Goal: Task Accomplishment & Management: Use online tool/utility

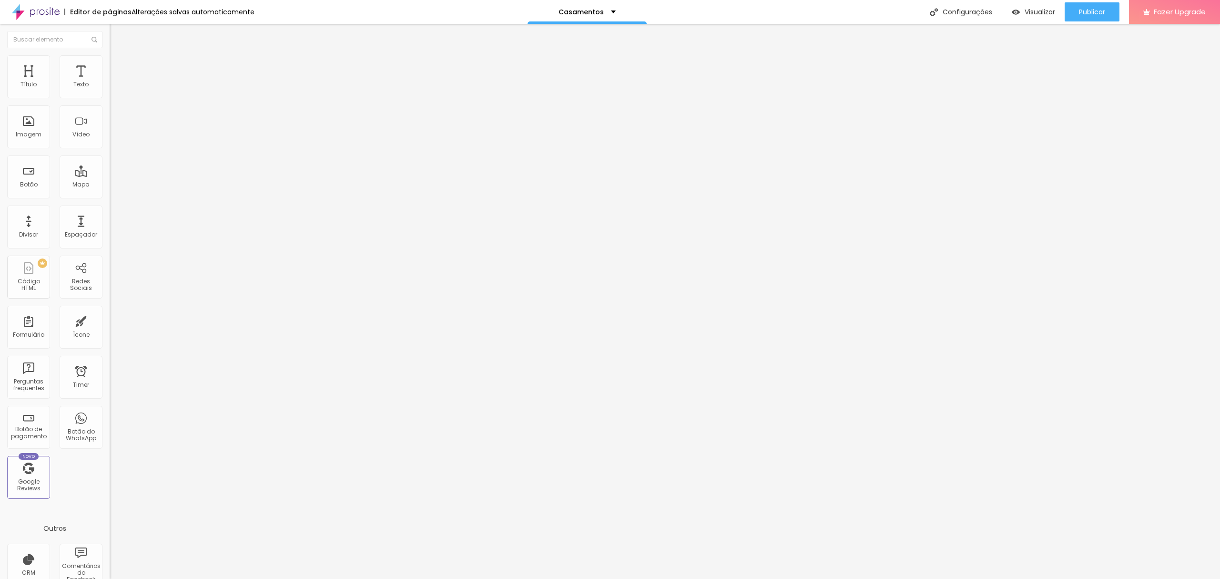
click at [110, 65] on li "Avançado" at bounding box center [165, 70] width 110 height 10
click at [110, 410] on div at bounding box center [165, 410] width 110 height 0
click at [110, 416] on div at bounding box center [165, 416] width 110 height 0
click at [110, 65] on li "Avançado" at bounding box center [165, 70] width 110 height 10
click at [110, 421] on div at bounding box center [165, 421] width 110 height 0
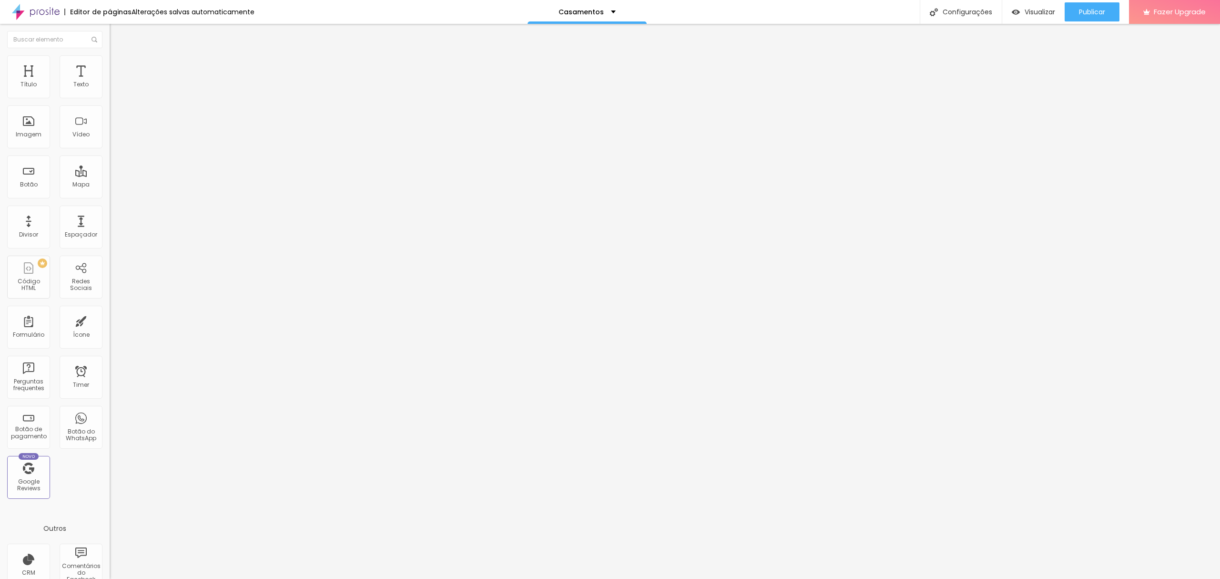
click at [110, 65] on li "Avançado" at bounding box center [165, 70] width 110 height 10
click at [110, 58] on ul "Conteúdo Estilo Avançado" at bounding box center [165, 60] width 110 height 29
click at [110, 65] on li "Avançado" at bounding box center [165, 70] width 110 height 10
click at [110, 65] on img at bounding box center [114, 69] width 9 height 9
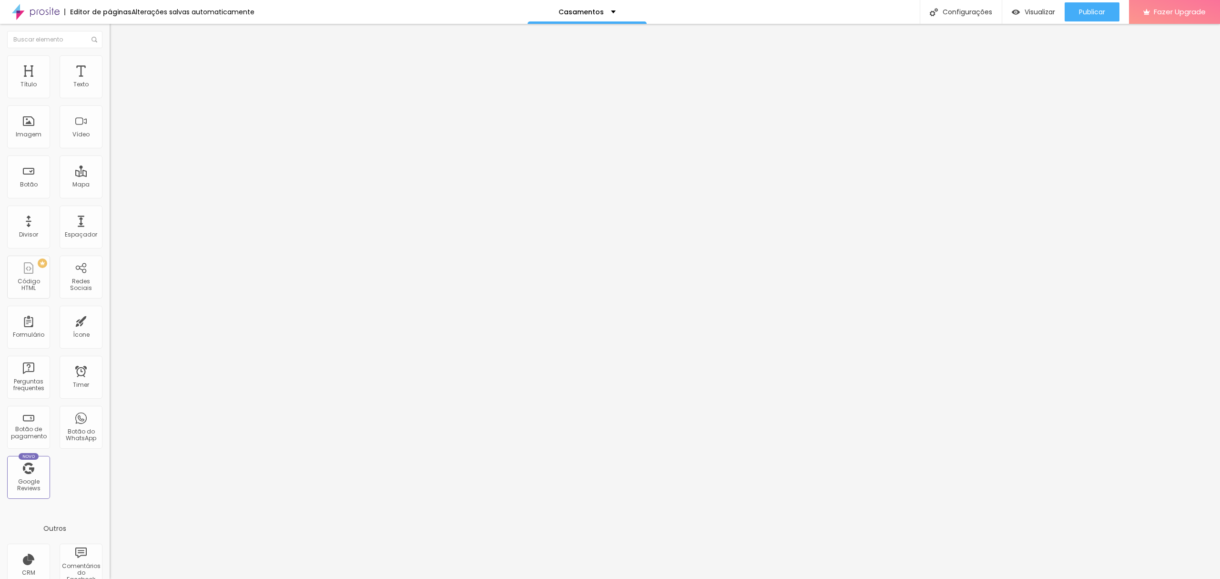
click at [110, 65] on li "Avançado" at bounding box center [165, 70] width 110 height 10
click at [118, 67] on span "Avançado" at bounding box center [133, 71] width 31 height 8
click at [118, 69] on span "Avançado" at bounding box center [133, 71] width 31 height 8
click at [1076, 6] on button "Publicar" at bounding box center [1092, 11] width 55 height 19
click at [110, 65] on li "Avançado" at bounding box center [165, 70] width 110 height 10
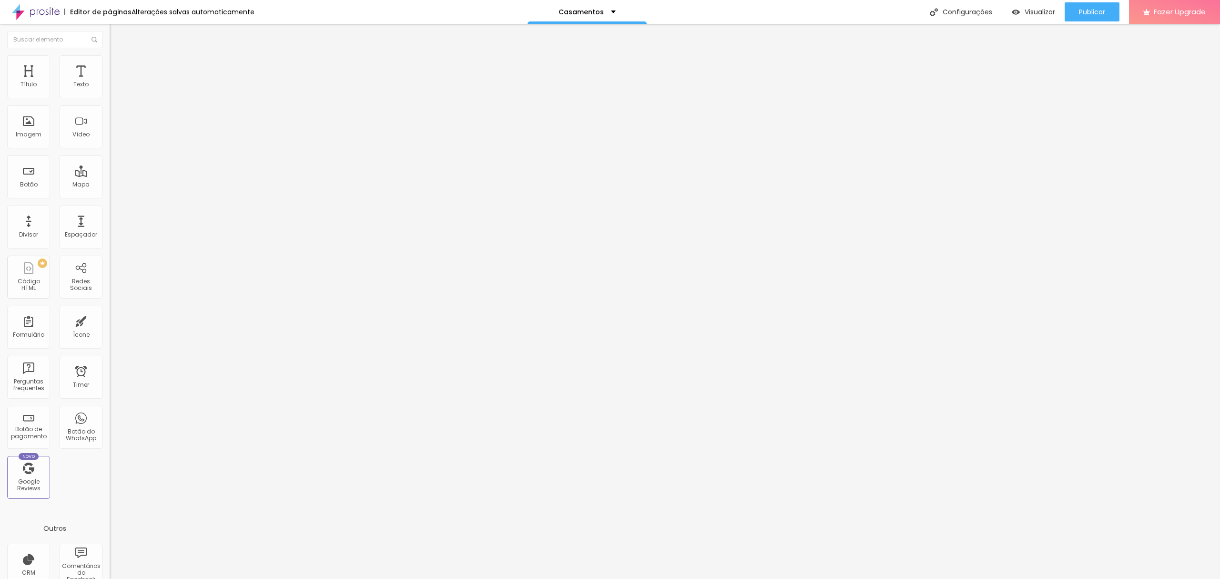
click at [110, 65] on img at bounding box center [114, 69] width 9 height 9
click at [110, 410] on div at bounding box center [165, 410] width 110 height 0
click at [110, 410] on li "Tablet" at bounding box center [165, 413] width 110 height 6
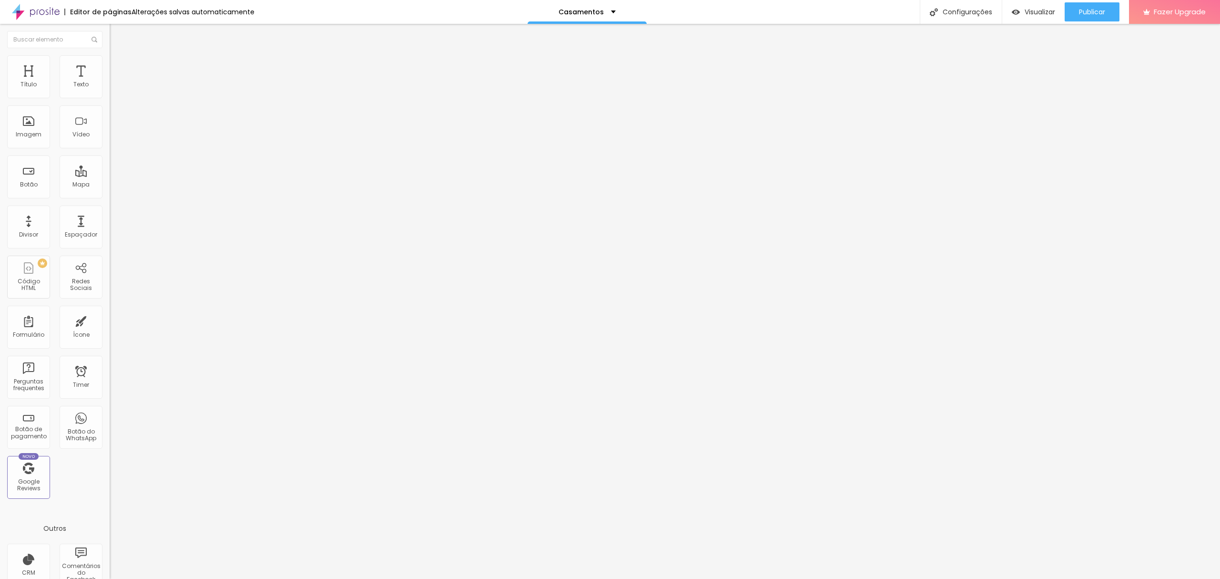
click at [110, 416] on div at bounding box center [165, 416] width 110 height 0
click at [110, 65] on li "Avançado" at bounding box center [165, 70] width 110 height 10
click at [110, 421] on div at bounding box center [165, 421] width 110 height 0
click at [110, 65] on li "Avançado" at bounding box center [165, 70] width 110 height 10
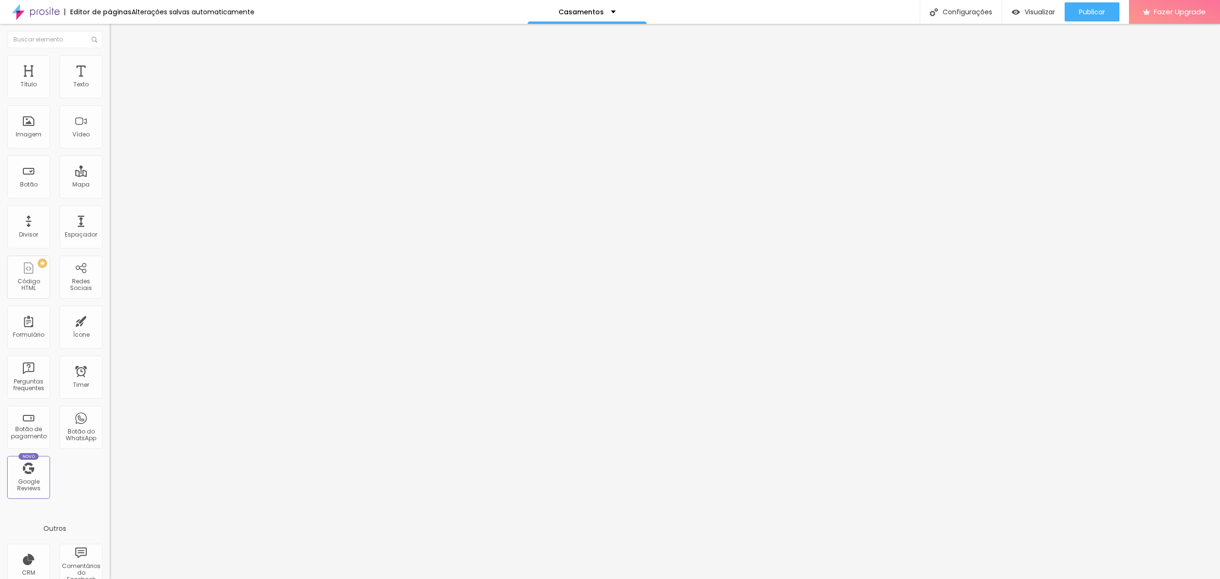
click at [118, 67] on span "Avançado" at bounding box center [133, 71] width 31 height 8
click at [110, 65] on img at bounding box center [114, 69] width 9 height 9
click at [110, 65] on li "Avançado" at bounding box center [165, 70] width 110 height 10
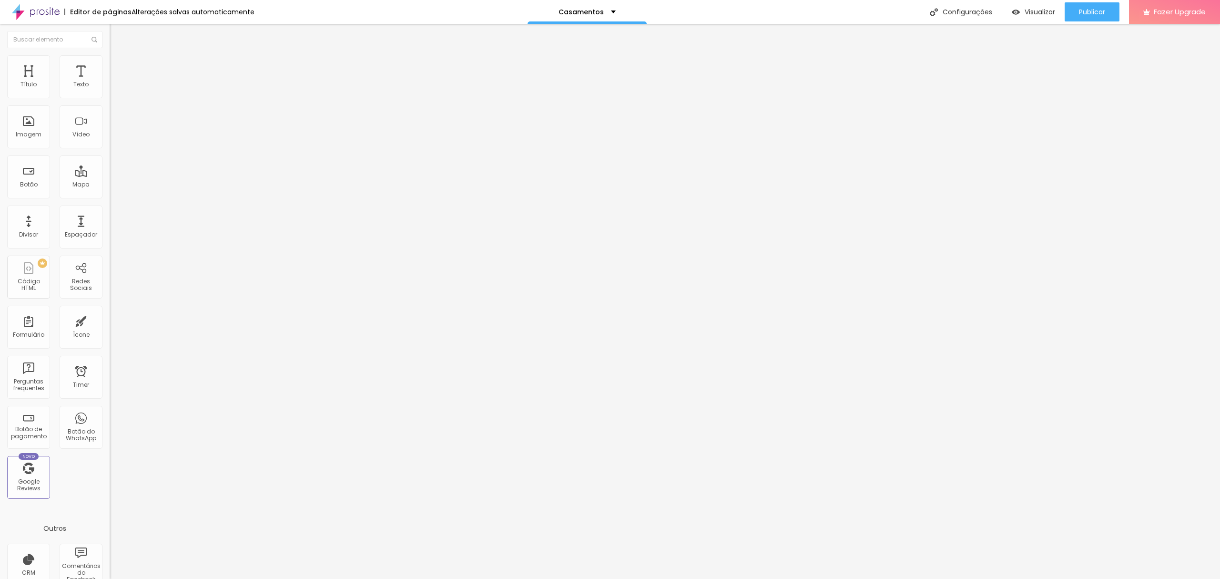
click at [110, 65] on li "Avançado" at bounding box center [165, 70] width 110 height 10
click at [110, 60] on ul "Conteúdo Estilo Avançado" at bounding box center [165, 60] width 110 height 29
click at [110, 65] on li "Avançado" at bounding box center [165, 70] width 110 height 10
click at [118, 67] on span "Avançado" at bounding box center [133, 71] width 31 height 8
click at [1107, 10] on button "Publicar" at bounding box center [1092, 11] width 55 height 19
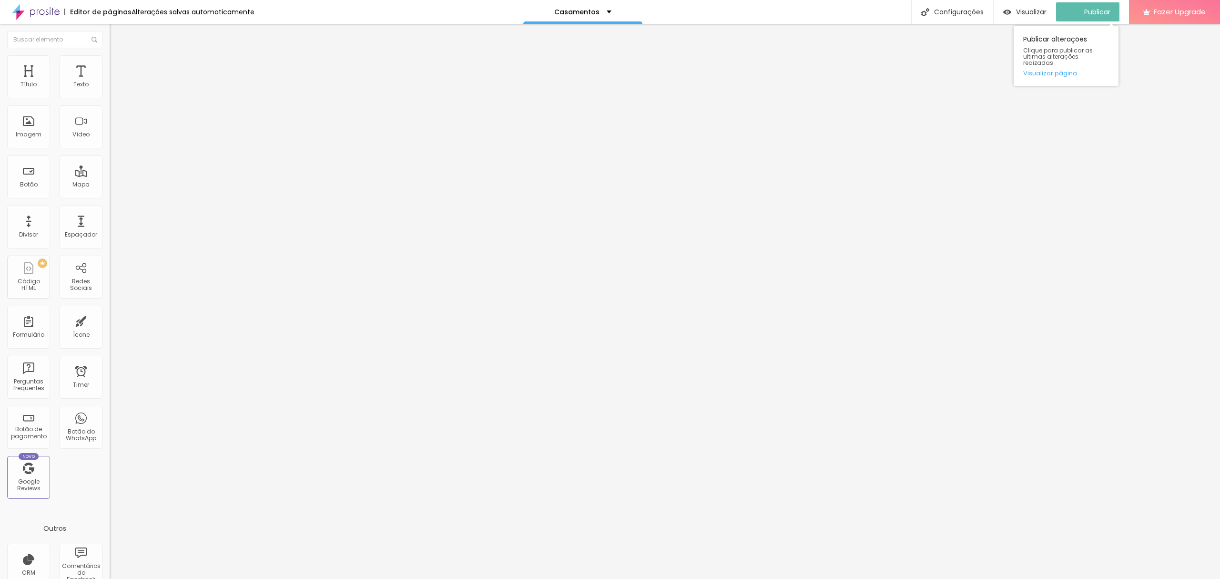
click at [1058, 71] on div "Publicar alterações Clique para publicar as ultimas alterações reaizadas Visual…" at bounding box center [1066, 56] width 105 height 60
click at [1057, 70] on link "Visualizar página" at bounding box center [1066, 73] width 86 height 6
click at [118, 68] on span "Avançado" at bounding box center [133, 71] width 31 height 8
click at [110, 410] on div at bounding box center [165, 410] width 110 height 0
click at [1069, 12] on button "Publicar" at bounding box center [1092, 11] width 55 height 19
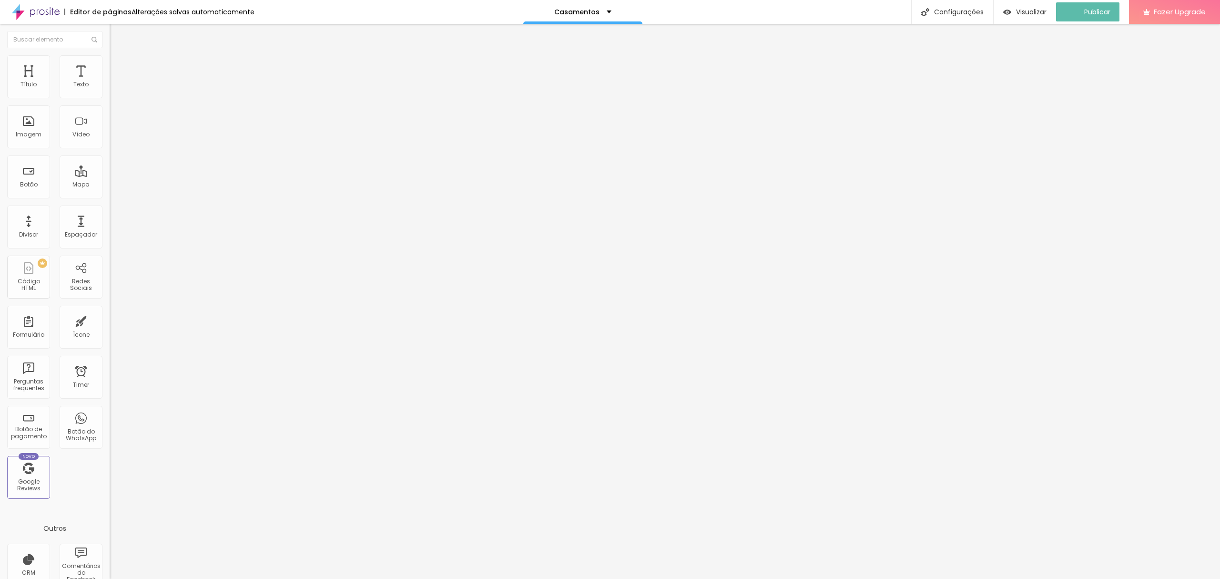
click at [110, 410] on div at bounding box center [165, 410] width 110 height 0
click at [1034, 70] on link "Visualizar página" at bounding box center [1066, 73] width 86 height 6
click at [110, 65] on li "Avançado" at bounding box center [165, 70] width 110 height 10
click at [110, 416] on li "Desktop" at bounding box center [165, 419] width 110 height 6
click at [110, 410] on div at bounding box center [165, 410] width 110 height 0
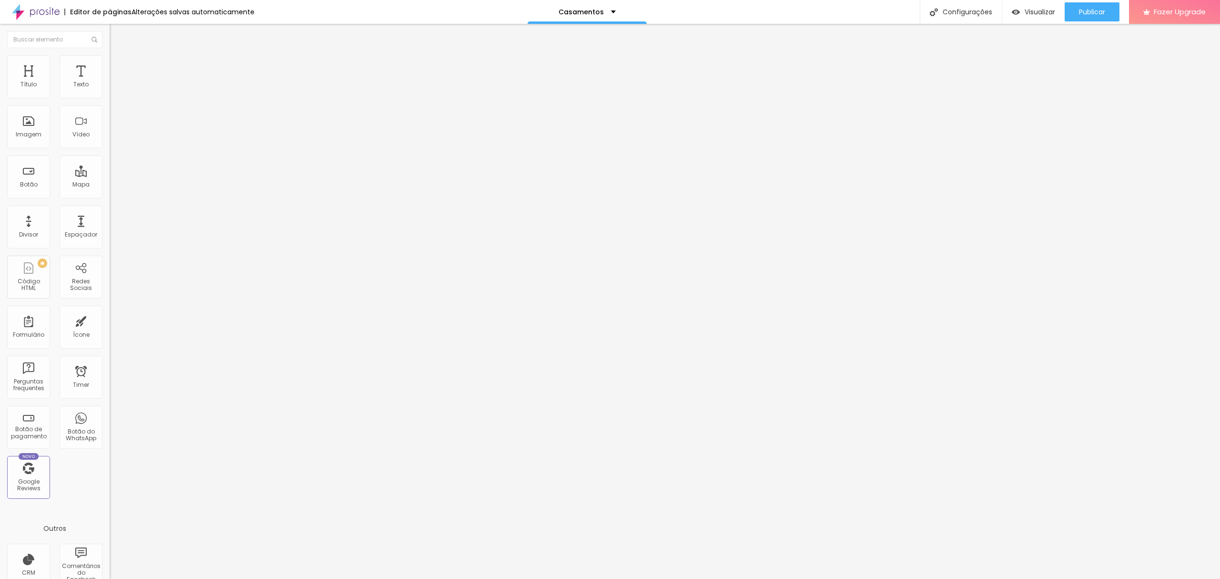
click at [110, 416] on div at bounding box center [165, 416] width 110 height 0
click at [1095, 2] on div "Publicar" at bounding box center [1092, 11] width 26 height 19
click at [110, 410] on div at bounding box center [165, 410] width 110 height 0
click at [110, 416] on div at bounding box center [165, 416] width 110 height 0
click at [1097, 6] on div "Publicar" at bounding box center [1092, 11] width 26 height 19
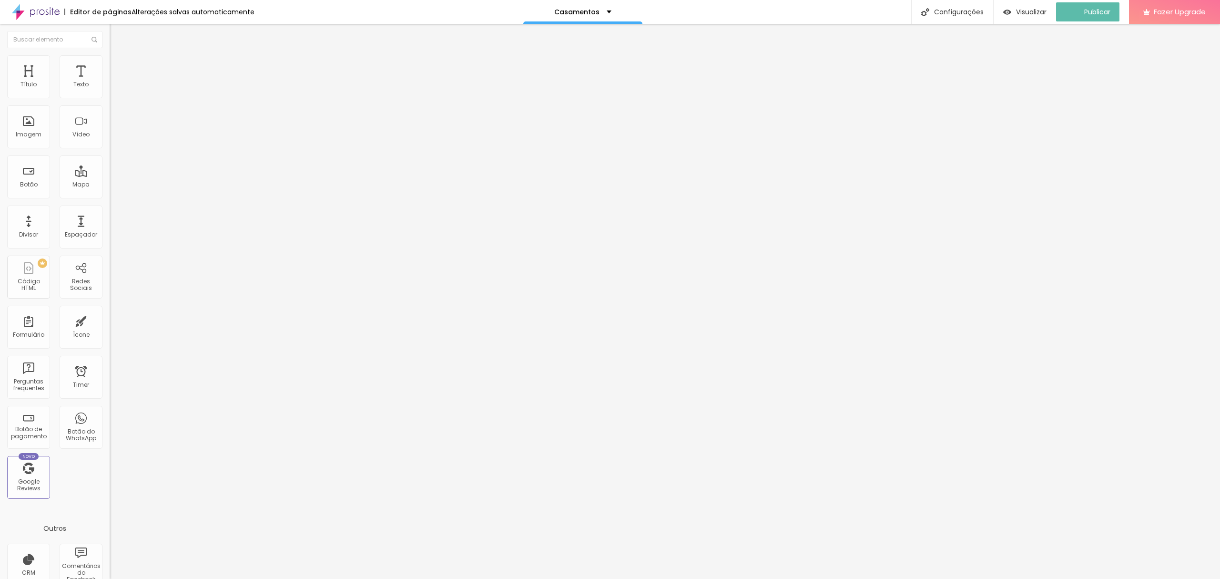
click at [110, 65] on li "Avançado" at bounding box center [165, 70] width 110 height 10
click at [110, 275] on div at bounding box center [165, 275] width 110 height 0
click at [110, 275] on li "Tablet" at bounding box center [165, 278] width 110 height 6
click at [110, 281] on div at bounding box center [165, 281] width 110 height 0
click at [1096, 10] on span "Publicar" at bounding box center [1092, 12] width 26 height 8
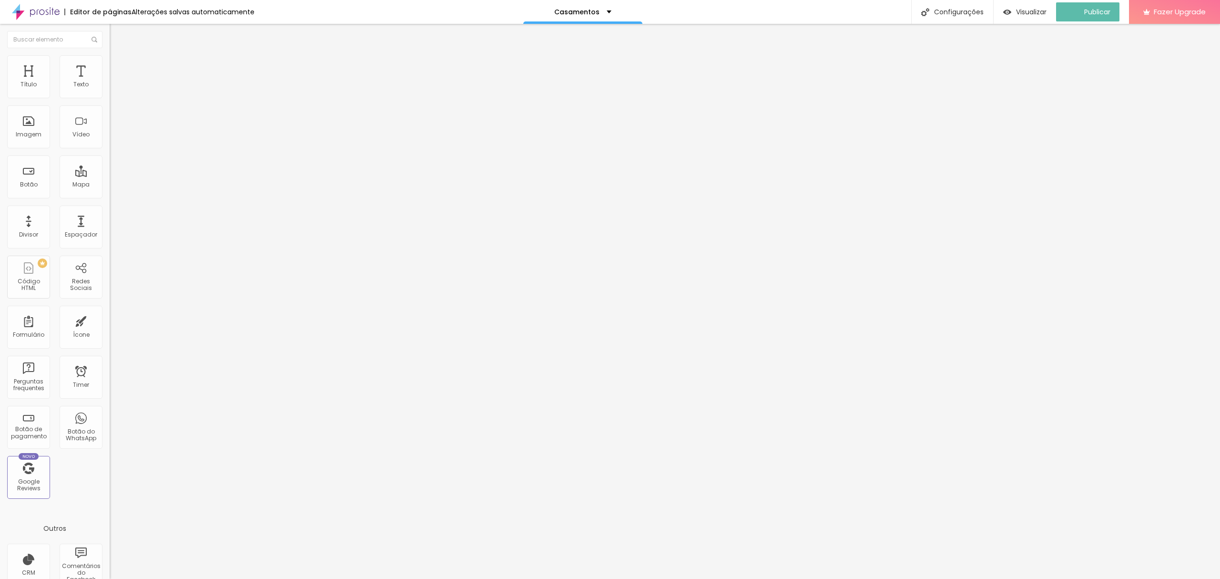
click at [118, 67] on span "Avançado" at bounding box center [133, 71] width 31 height 8
click at [110, 60] on img at bounding box center [114, 59] width 9 height 9
click at [118, 69] on span "Avançado" at bounding box center [133, 71] width 31 height 8
click at [1055, 70] on link "Visualizar página" at bounding box center [1066, 73] width 86 height 6
click at [110, 65] on li "Avançado" at bounding box center [165, 70] width 110 height 10
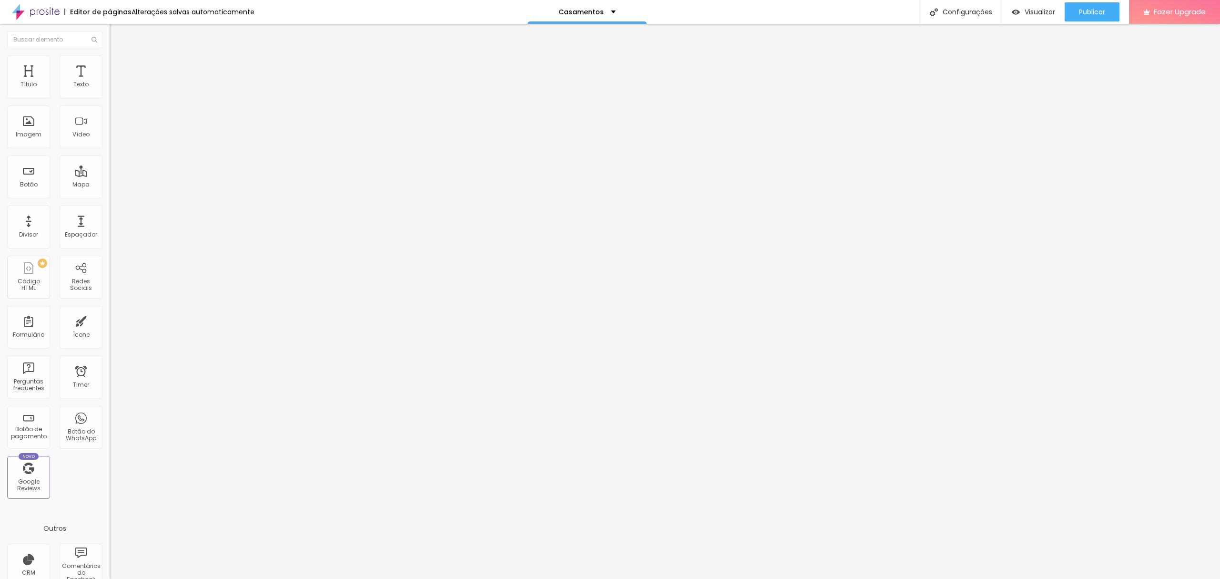
click at [110, 65] on img at bounding box center [114, 69] width 9 height 9
